Goal: Task Accomplishment & Management: Manage account settings

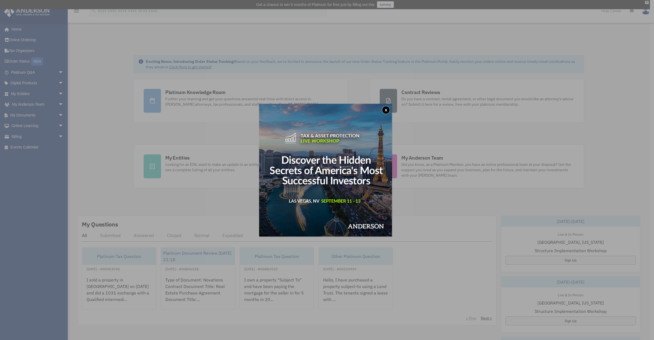
click at [392, 106] on img at bounding box center [325, 170] width 133 height 133
click at [388, 110] on button "x" at bounding box center [386, 110] width 8 height 8
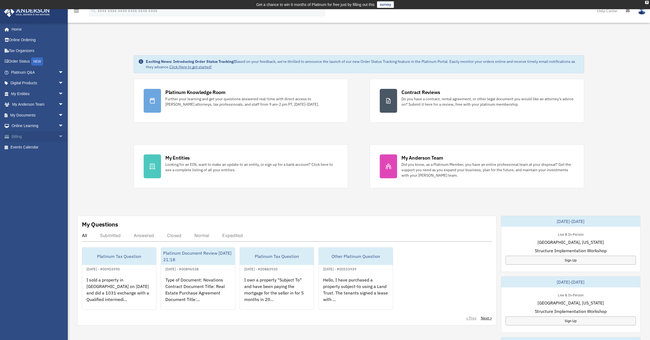
click at [24, 136] on link "Billing arrow_drop_down" at bounding box center [38, 136] width 68 height 11
click at [20, 136] on link "Billing arrow_drop_down" at bounding box center [38, 136] width 68 height 11
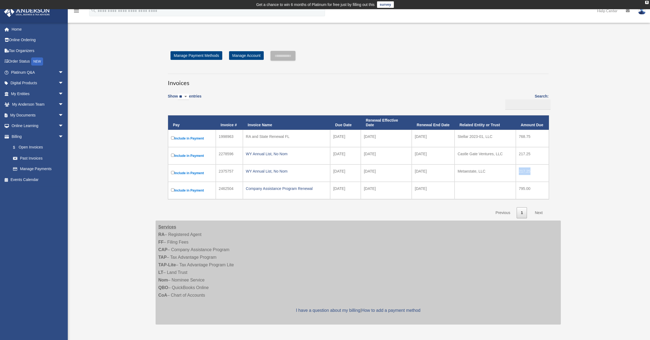
copy td "217.25"
drag, startPoint x: 535, startPoint y: 171, endPoint x: 517, endPoint y: 171, distance: 18.4
click at [517, 171] on td "217.25" at bounding box center [531, 172] width 33 height 17
drag, startPoint x: 194, startPoint y: 136, endPoint x: 485, endPoint y: 133, distance: 290.4
click at [485, 133] on tr "Include in Payment 1998963 RA and State Renewal FL 2025-04-10 2025-05-01 2026-0…" at bounding box center [358, 138] width 381 height 17
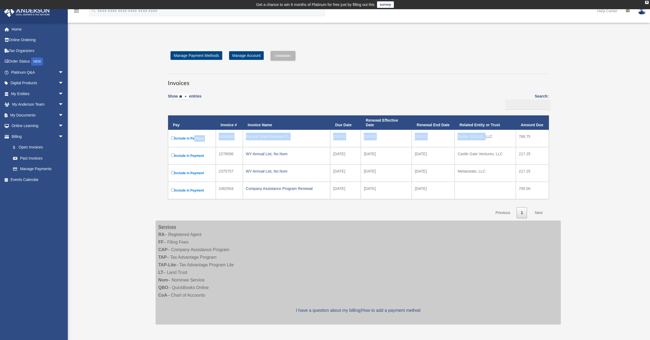
click at [485, 133] on td "Stellar 2023-01, LLC" at bounding box center [484, 138] width 61 height 17
click at [259, 137] on div "RA and State Renewal FL" at bounding box center [287, 137] width 82 height 8
click at [196, 138] on label "Include in Payment" at bounding box center [192, 138] width 42 height 7
click at [272, 135] on div "RA and State Renewal FL" at bounding box center [287, 137] width 82 height 8
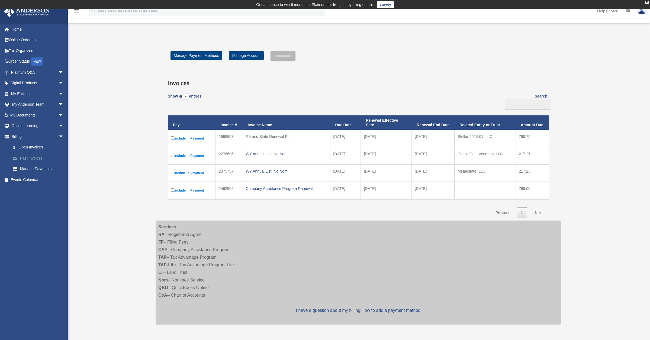
click at [23, 159] on link "Past Invoices" at bounding box center [40, 158] width 64 height 11
